Goal: Transaction & Acquisition: Purchase product/service

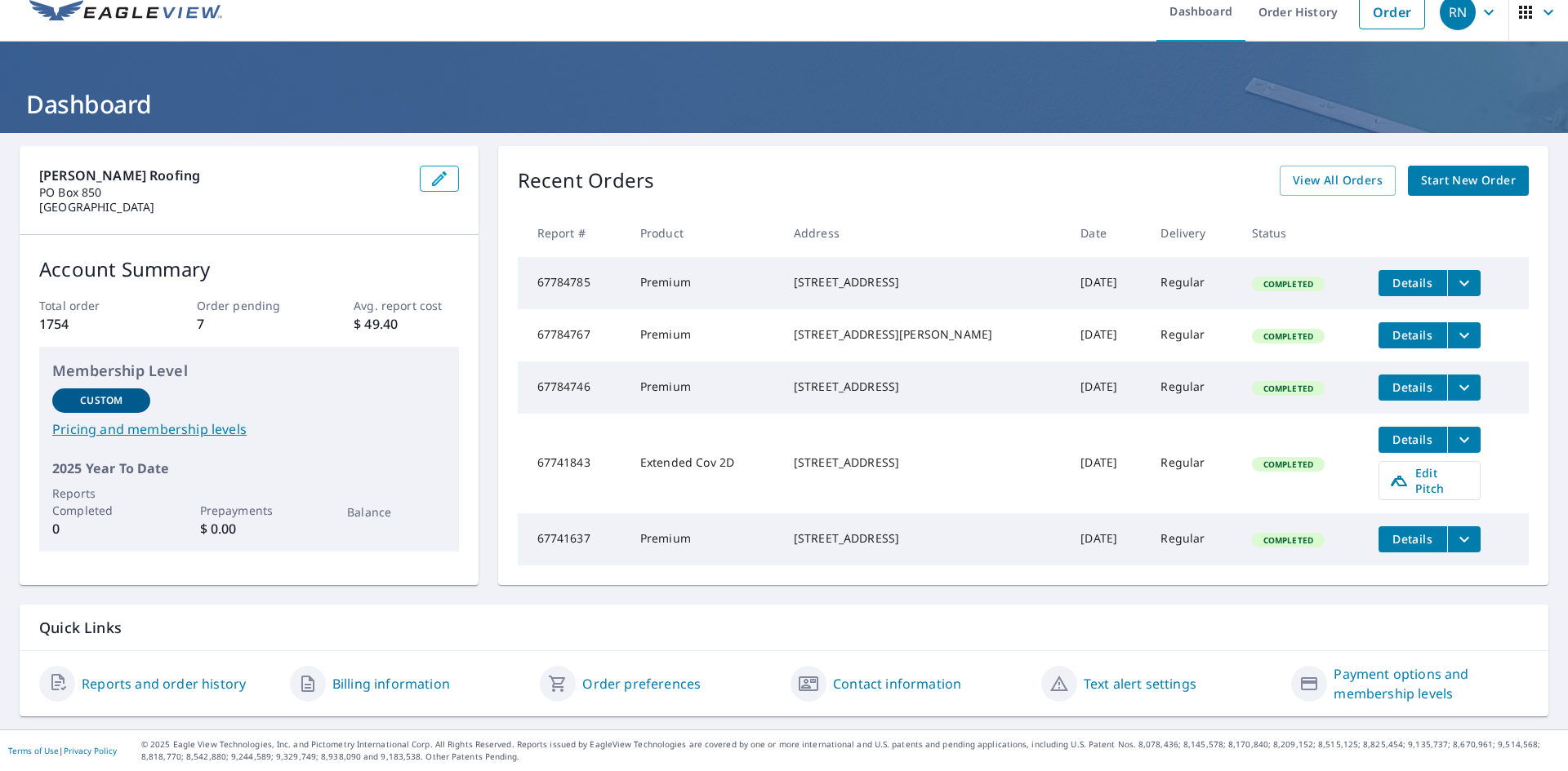
scroll to position [23, 0]
drag, startPoint x: 734, startPoint y: 204, endPoint x: 734, endPoint y: 196, distance: 8.0
click at [734, 196] on div "Recent Orders View All Orders Start New Order Report # Product Address Date Del…" at bounding box center [1023, 366] width 1050 height 439
click at [1045, 167] on div "Recent Orders View All Orders Start New Order" at bounding box center [1023, 180] width 1011 height 31
click at [1482, 174] on span "Start New Order" at bounding box center [1468, 180] width 94 height 20
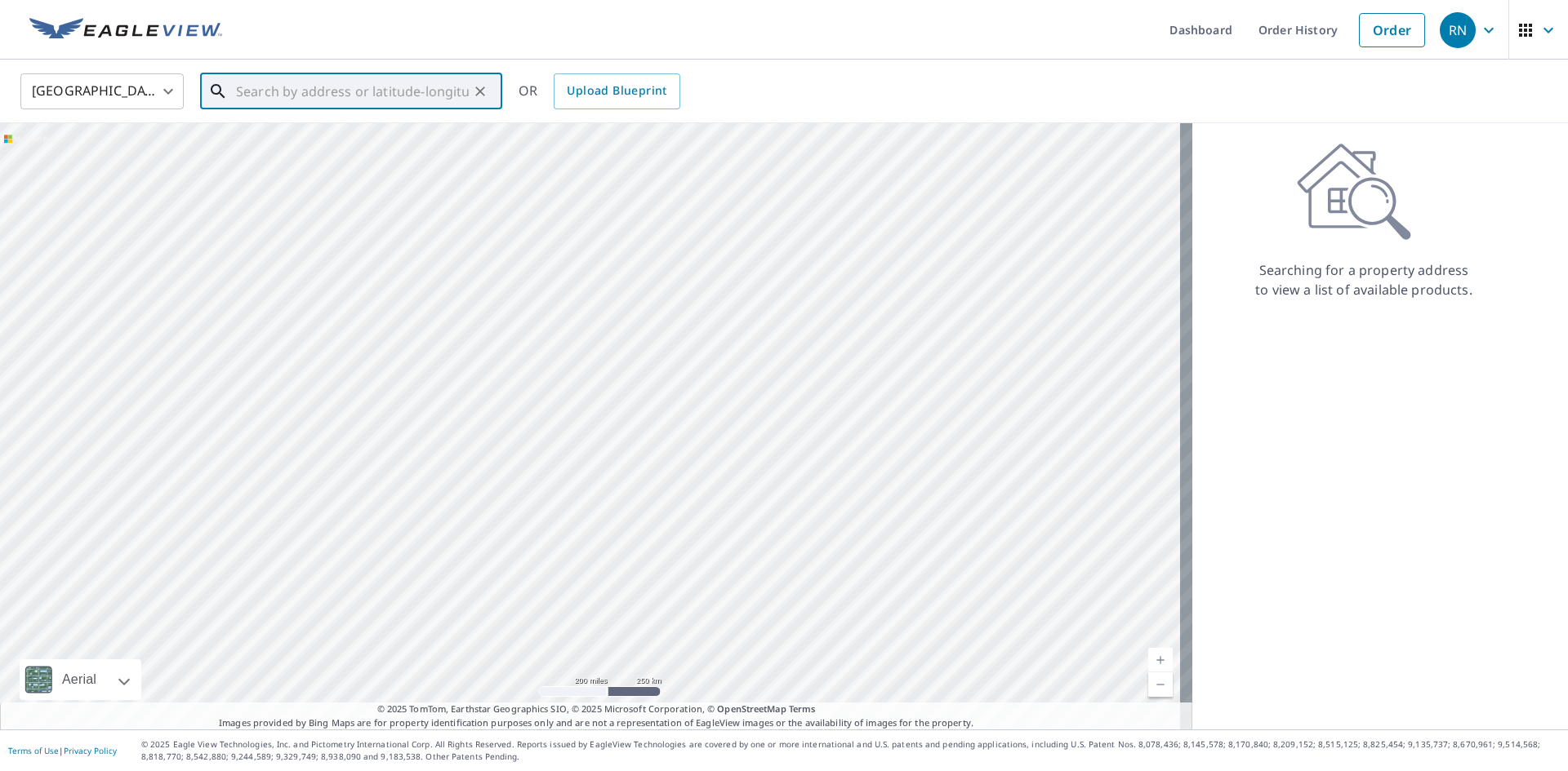
click at [271, 89] on input "text" at bounding box center [352, 91] width 232 height 45
click at [353, 83] on input "text" at bounding box center [352, 91] width 232 height 45
paste input "[STREET_ADDRESS]"
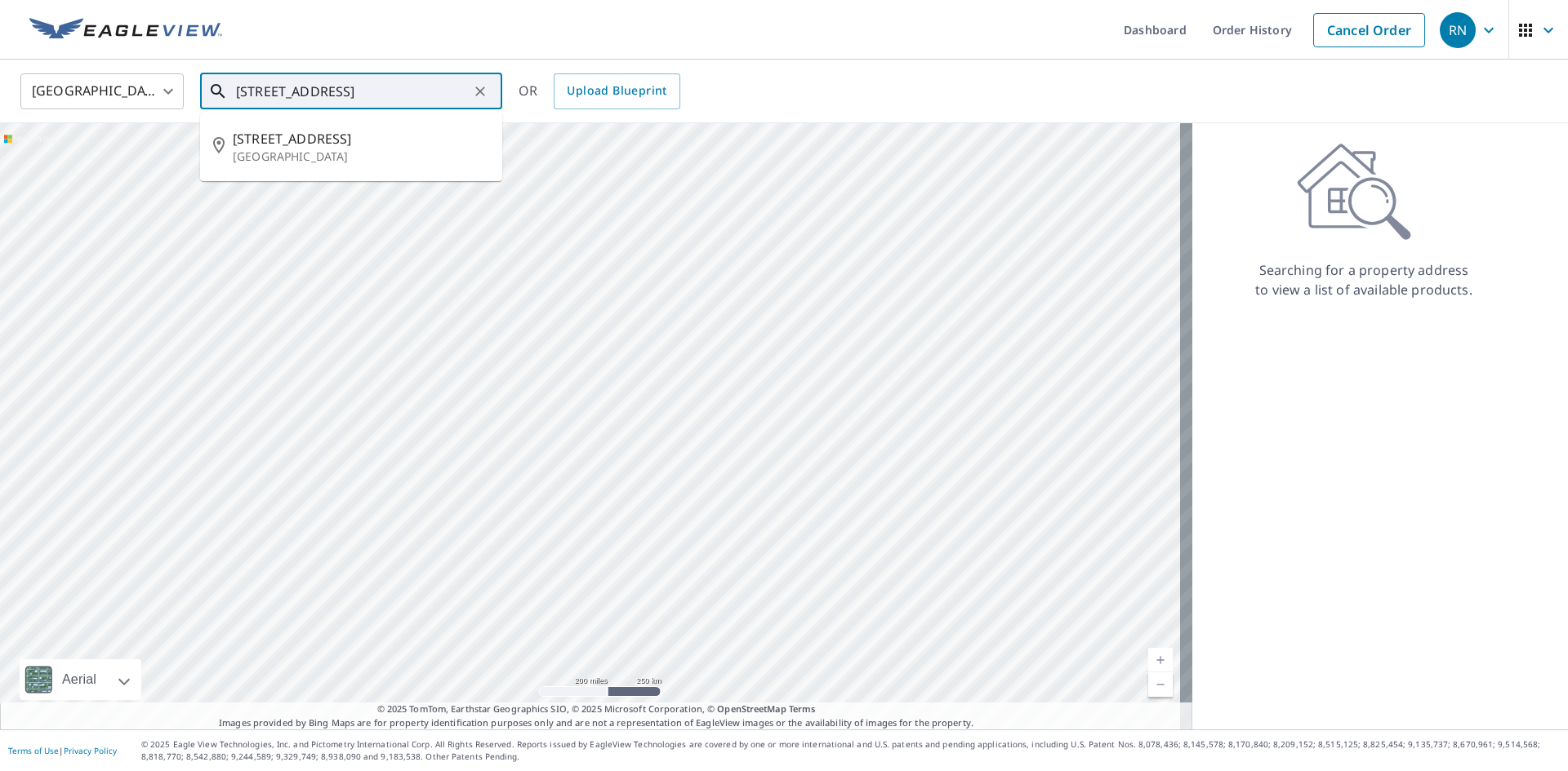
type input "[STREET_ADDRESS]"
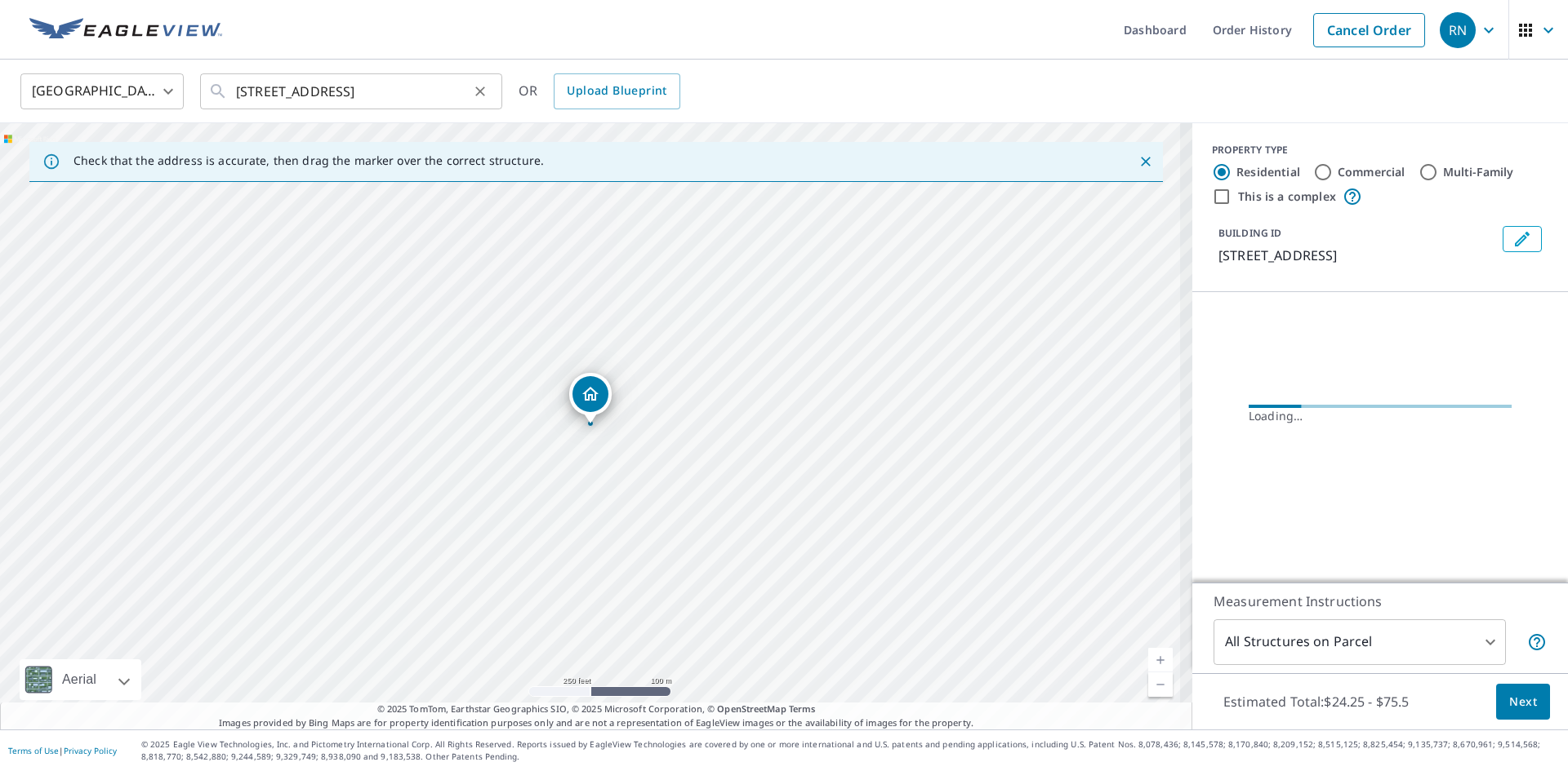
scroll to position [0, 0]
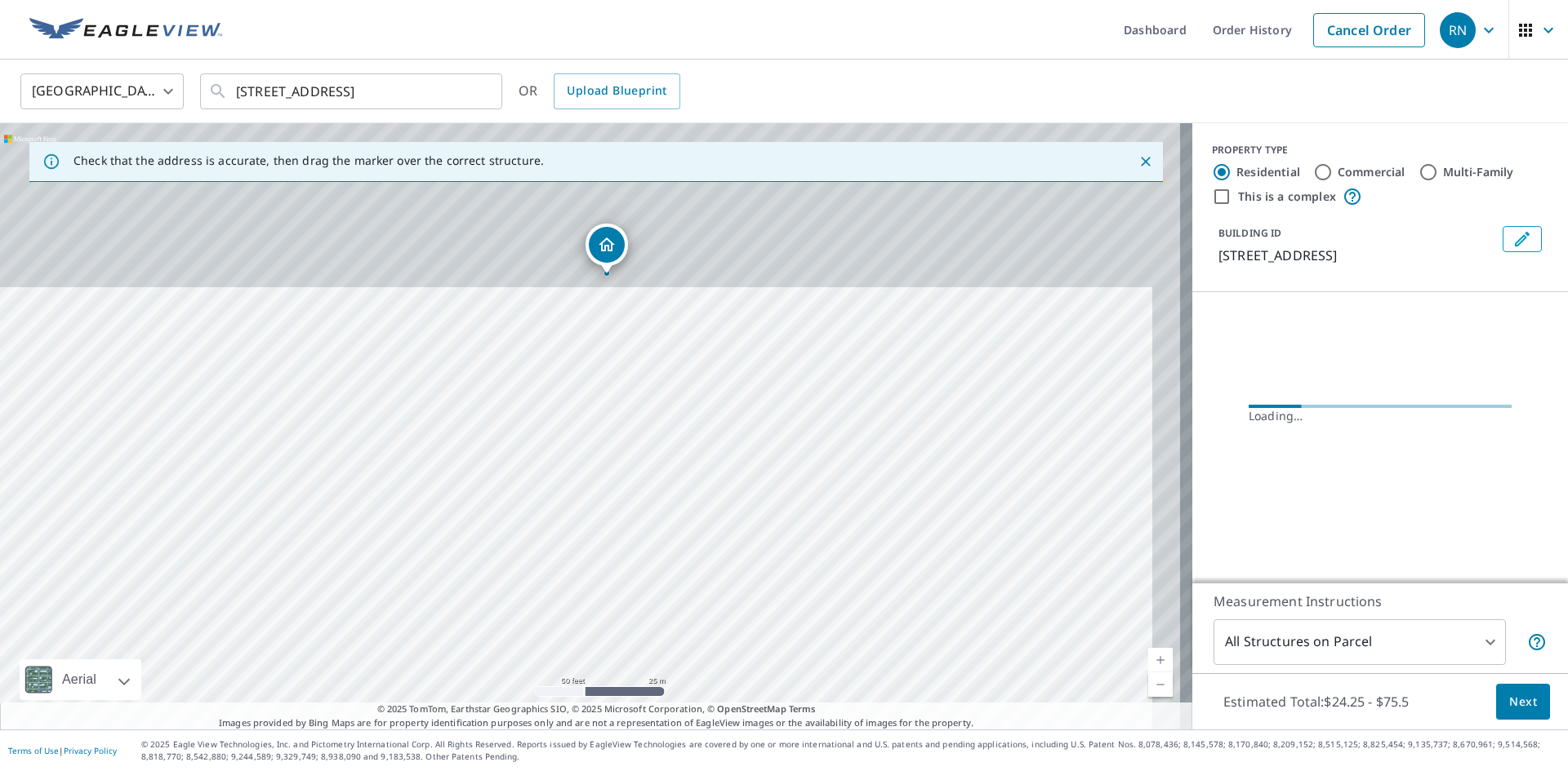
drag, startPoint x: 657, startPoint y: 370, endPoint x: 593, endPoint y: 610, distance: 248.4
click at [612, 612] on div "[STREET_ADDRESS]" at bounding box center [596, 426] width 1192 height 606
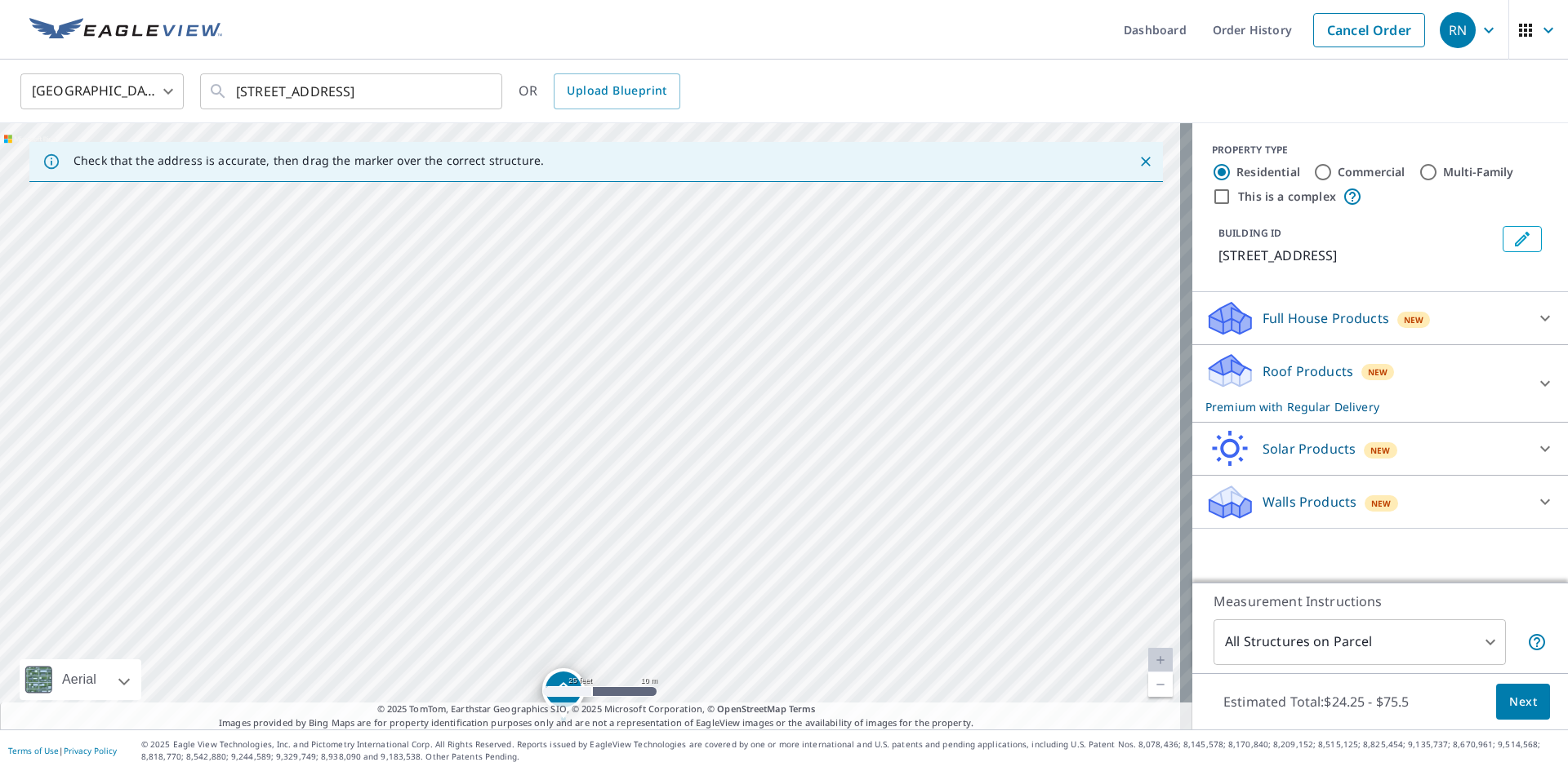
drag, startPoint x: 668, startPoint y: 574, endPoint x: 659, endPoint y: 617, distance: 43.9
click at [659, 617] on div "[STREET_ADDRESS]" at bounding box center [596, 426] width 1192 height 606
drag, startPoint x: 699, startPoint y: 530, endPoint x: 703, endPoint y: 330, distance: 200.0
click at [703, 330] on div "[STREET_ADDRESS]" at bounding box center [596, 426] width 1192 height 606
drag, startPoint x: 591, startPoint y: 466, endPoint x: 591, endPoint y: 483, distance: 17.0
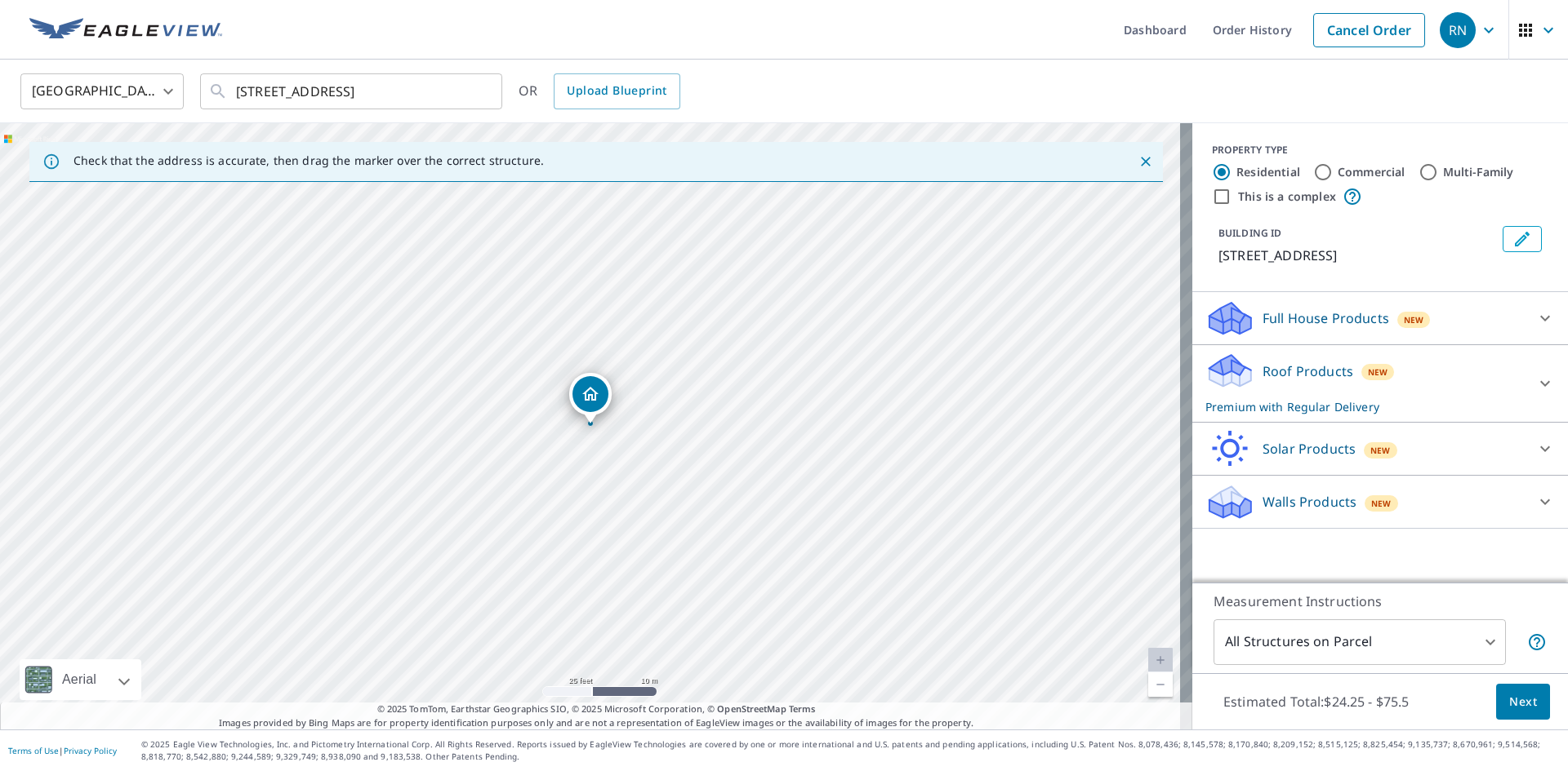
click at [1378, 300] on div "Full House Products New" at bounding box center [1366, 318] width 320 height 38
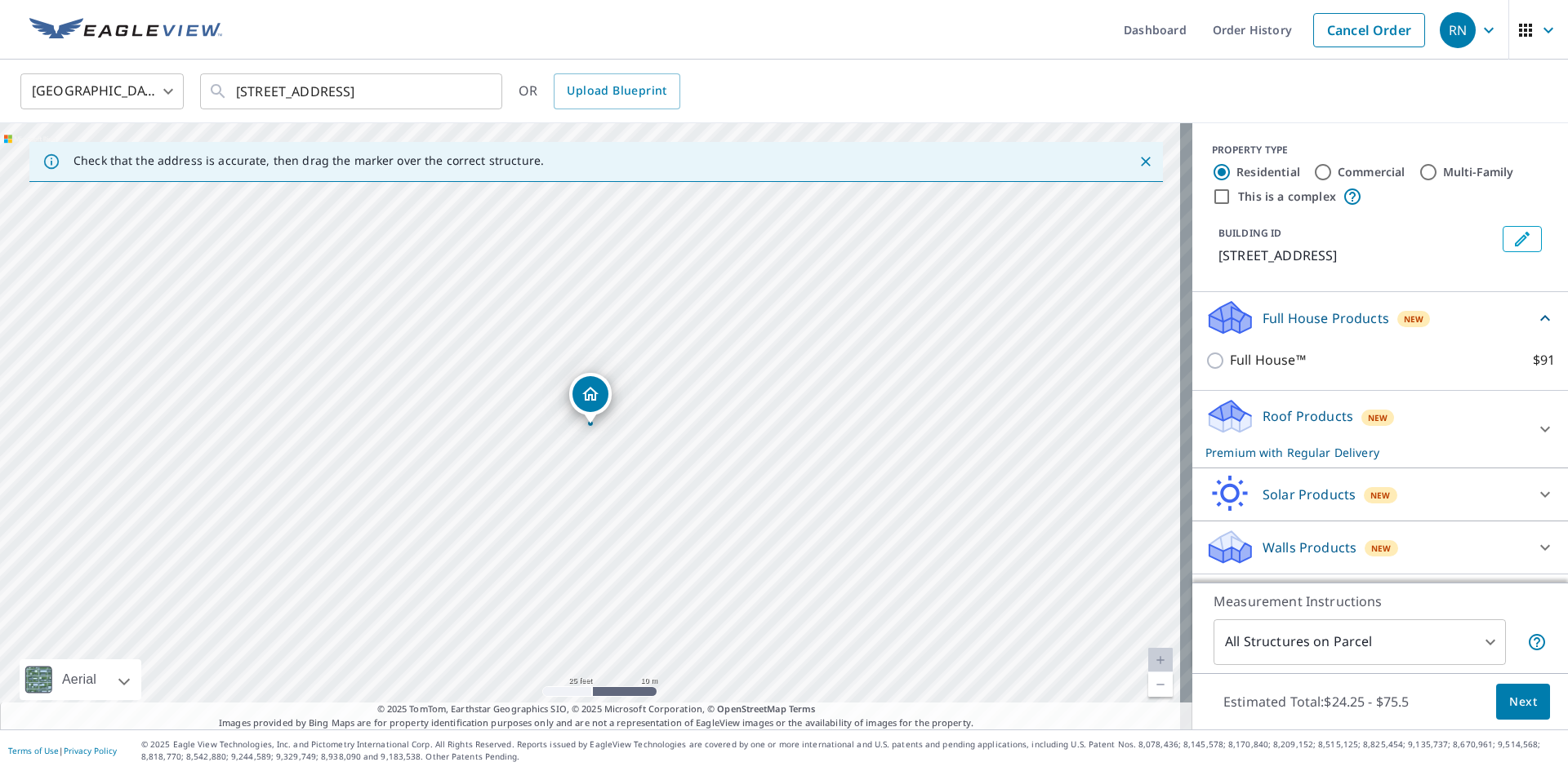
click at [1345, 431] on div "Roof Products New Premium with Regular Delivery" at bounding box center [1366, 429] width 320 height 64
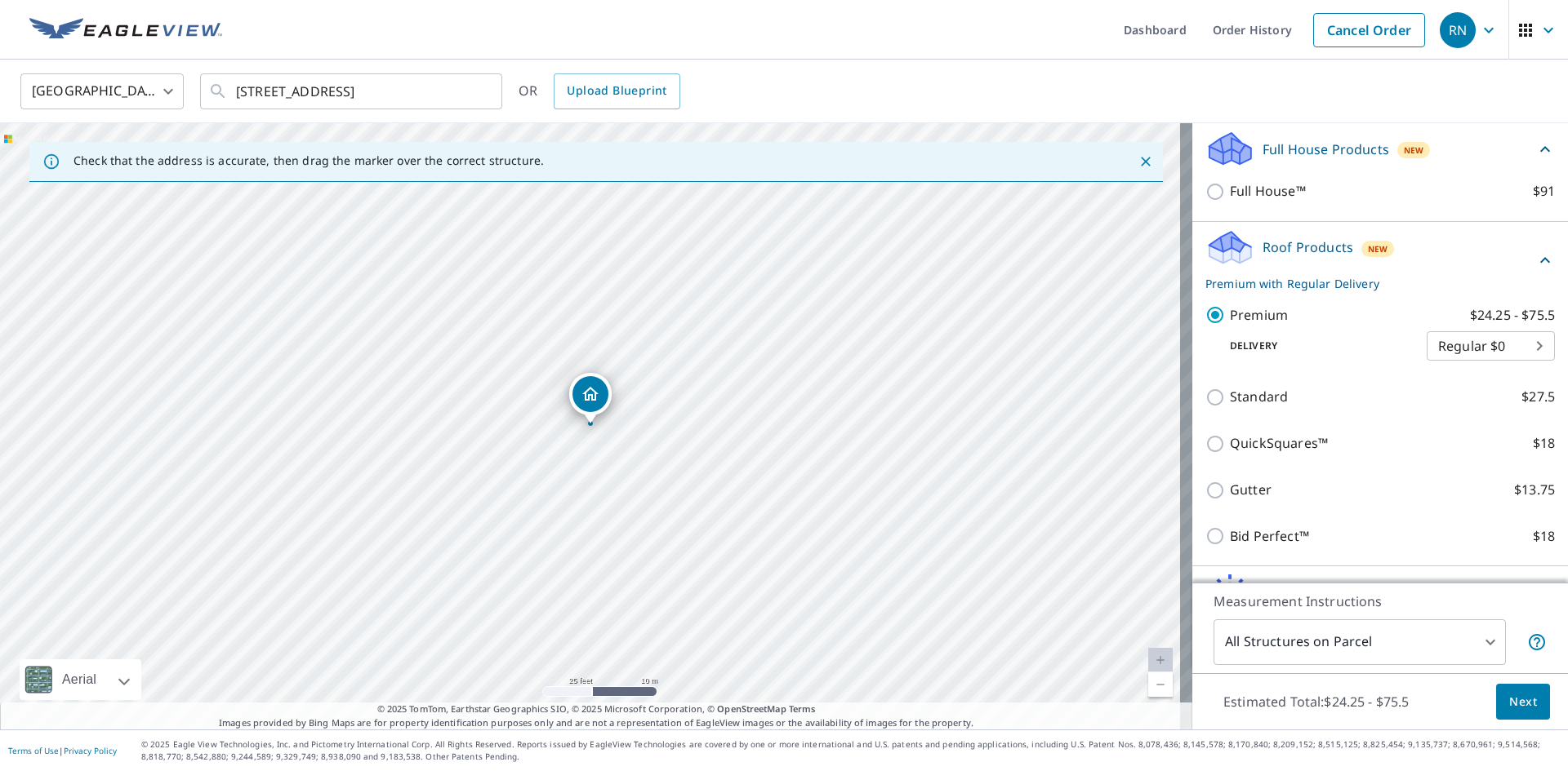
scroll to position [245, 0]
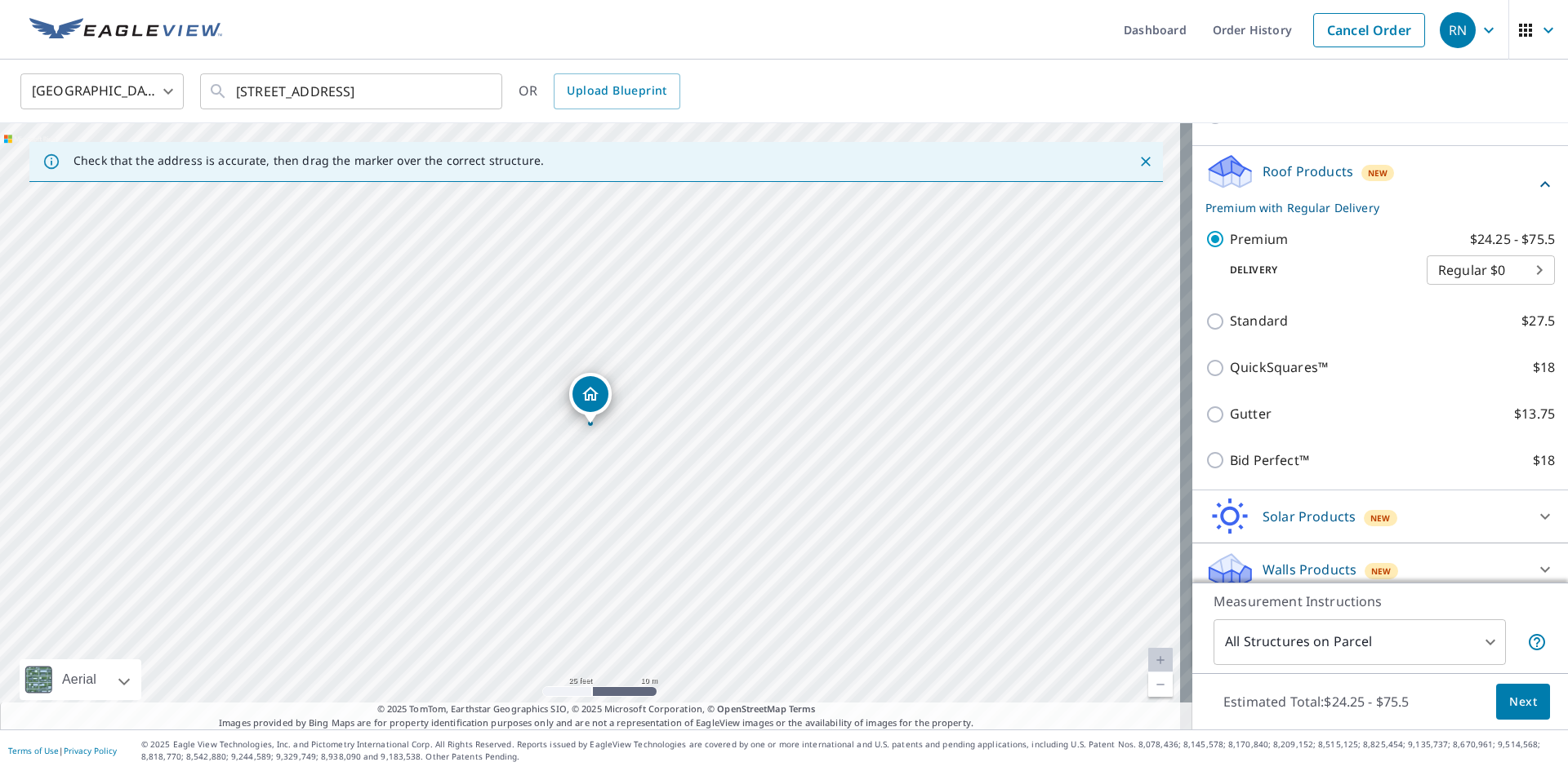
click at [1342, 518] on div "Solar Products New" at bounding box center [1366, 516] width 320 height 38
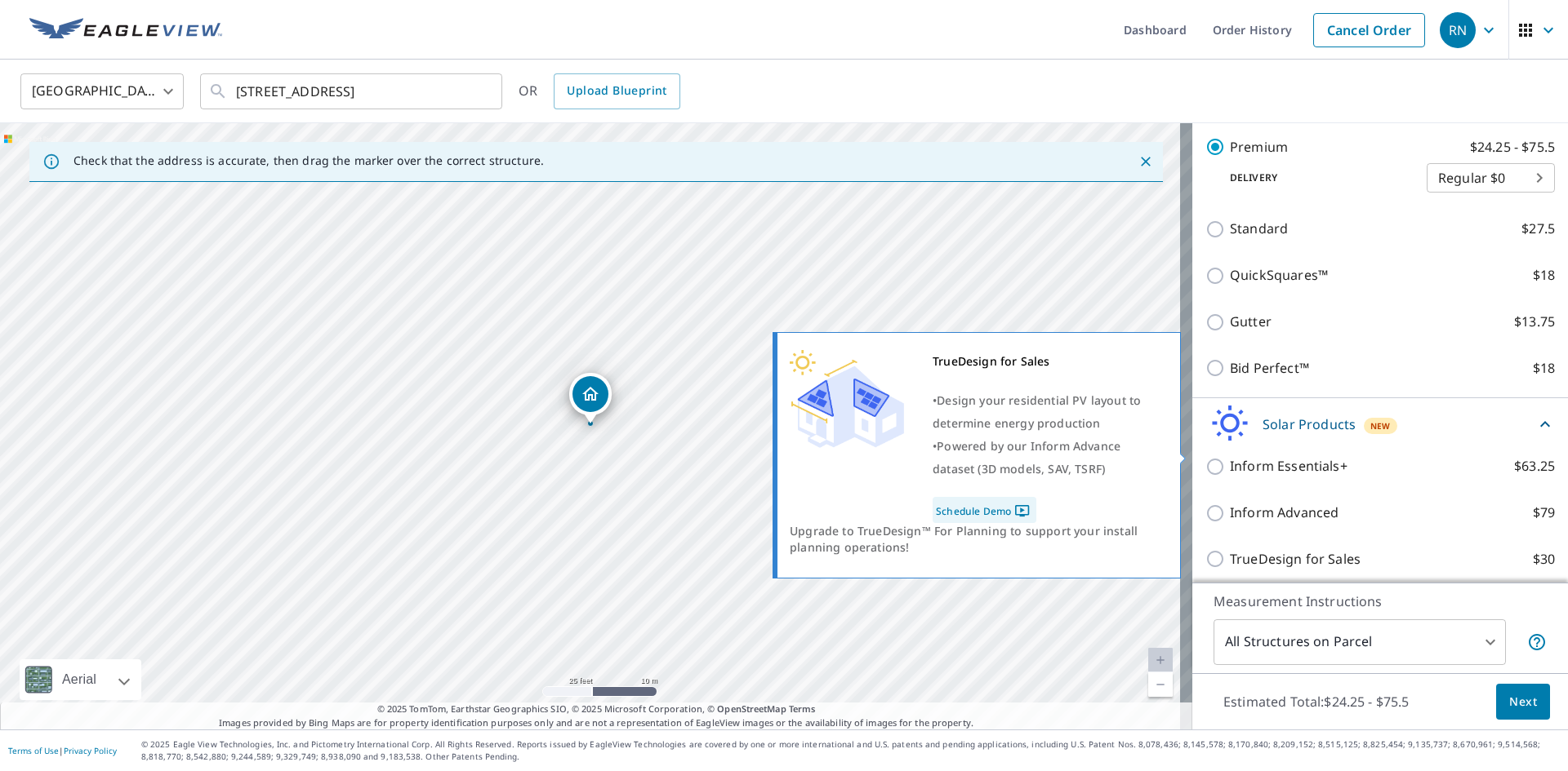
scroll to position [443, 0]
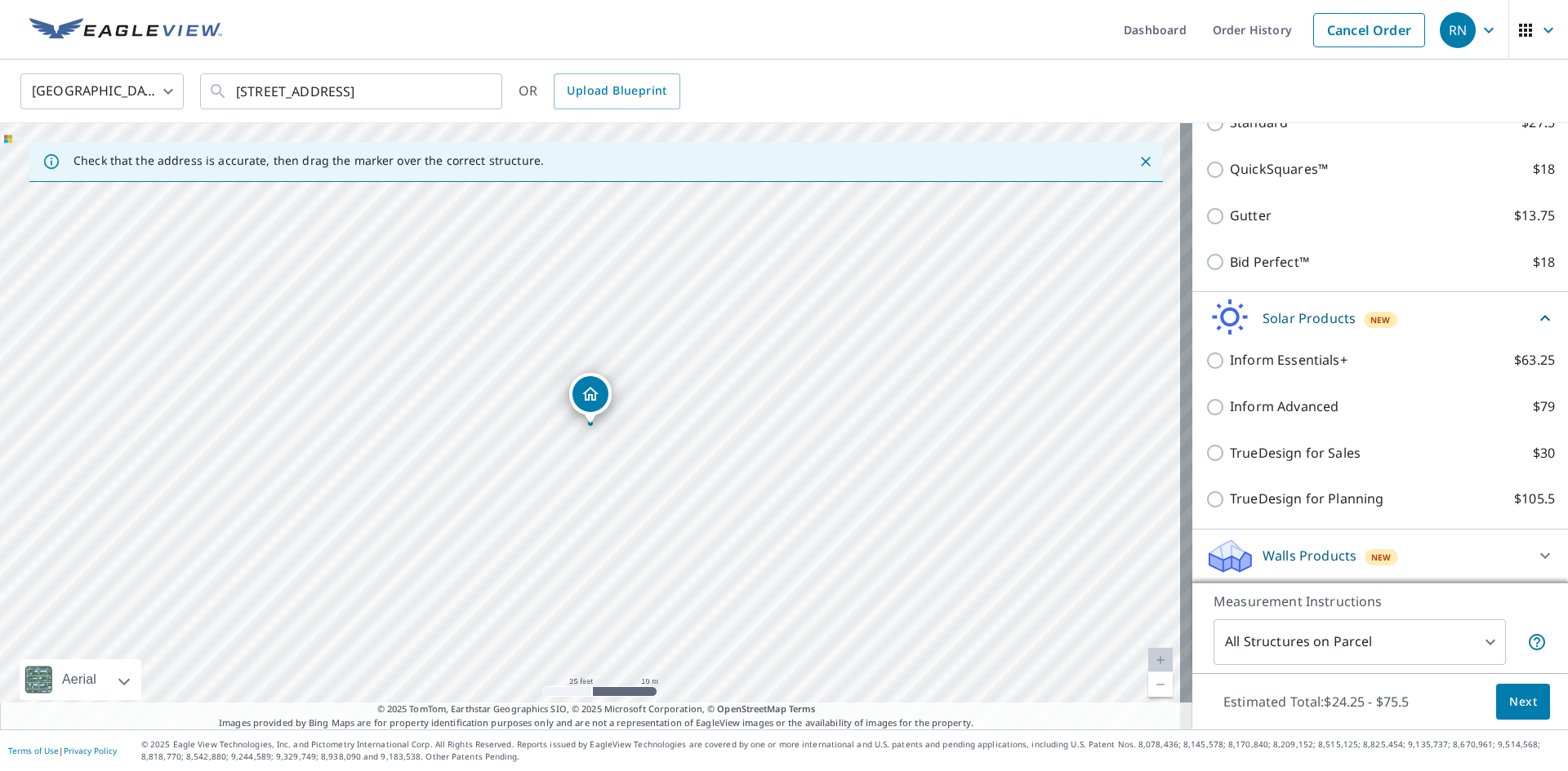
click at [1333, 530] on div "Walls Products New Walls, Windows & Doors $67.5 Walls $40" at bounding box center [1380, 555] width 376 height 53
click at [1330, 545] on div "Walls Products New" at bounding box center [1366, 555] width 320 height 38
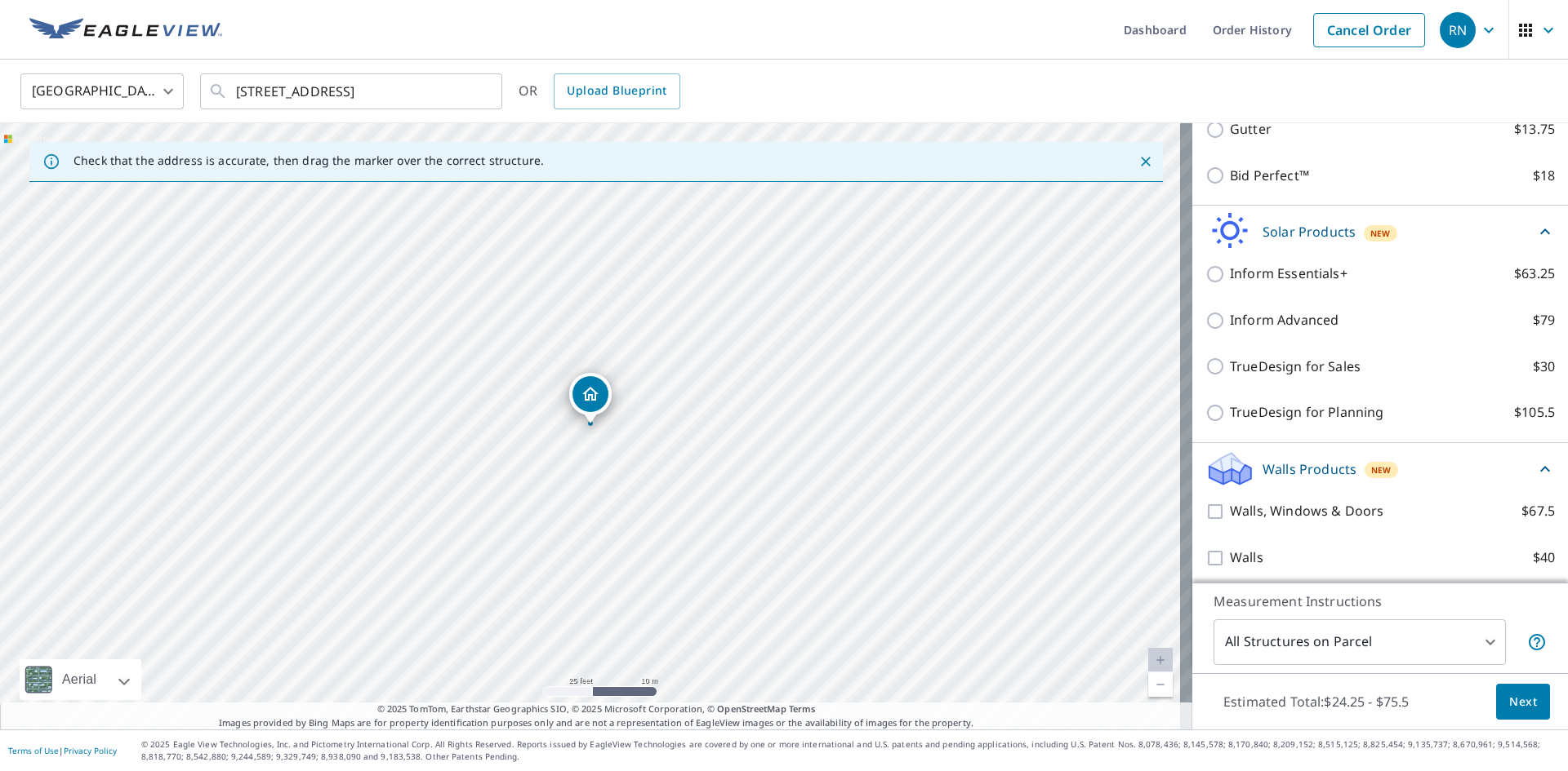
scroll to position [535, 0]
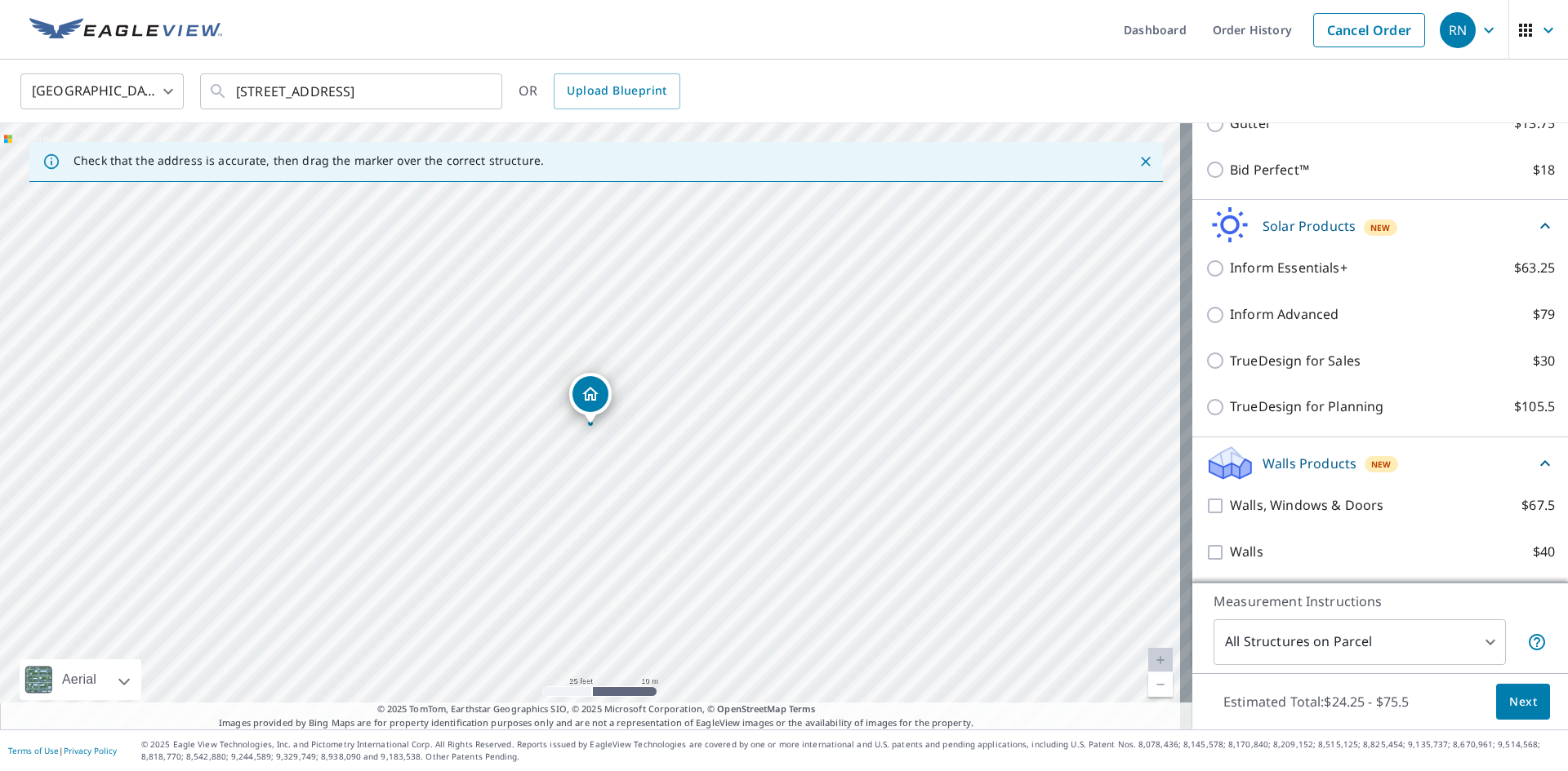
click at [1512, 699] on span "Next" at bounding box center [1524, 703] width 28 height 20
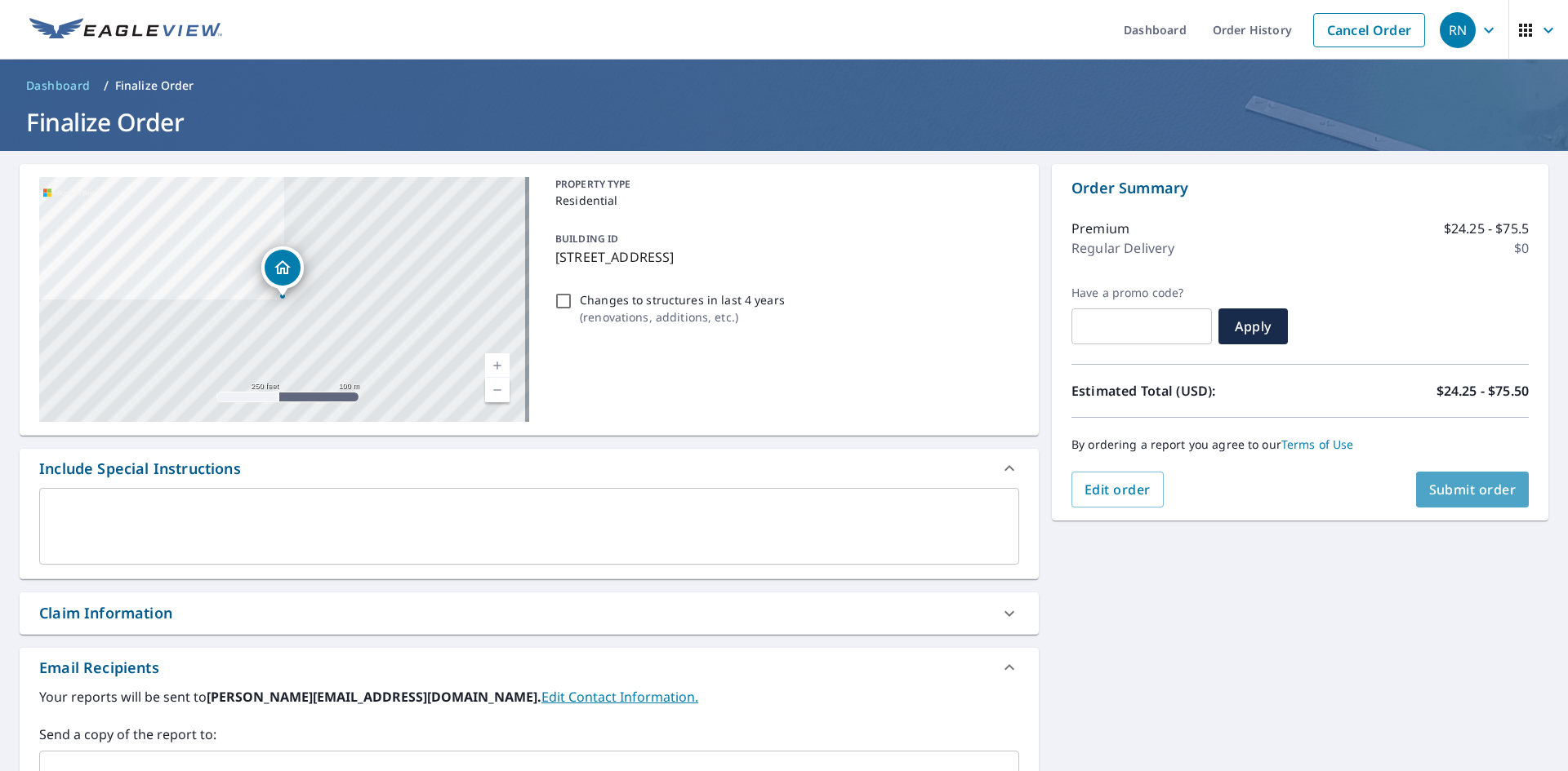
click at [1484, 491] on span "Submit order" at bounding box center [1473, 489] width 87 height 18
checkbox input "true"
